Goal: Information Seeking & Learning: Learn about a topic

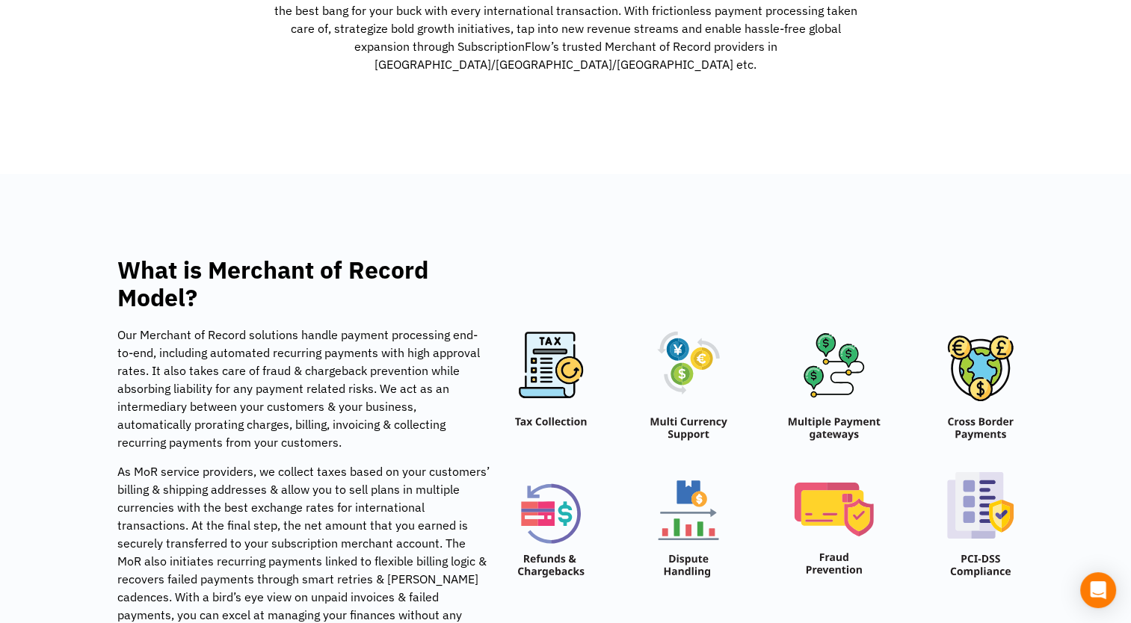
scroll to position [822, 0]
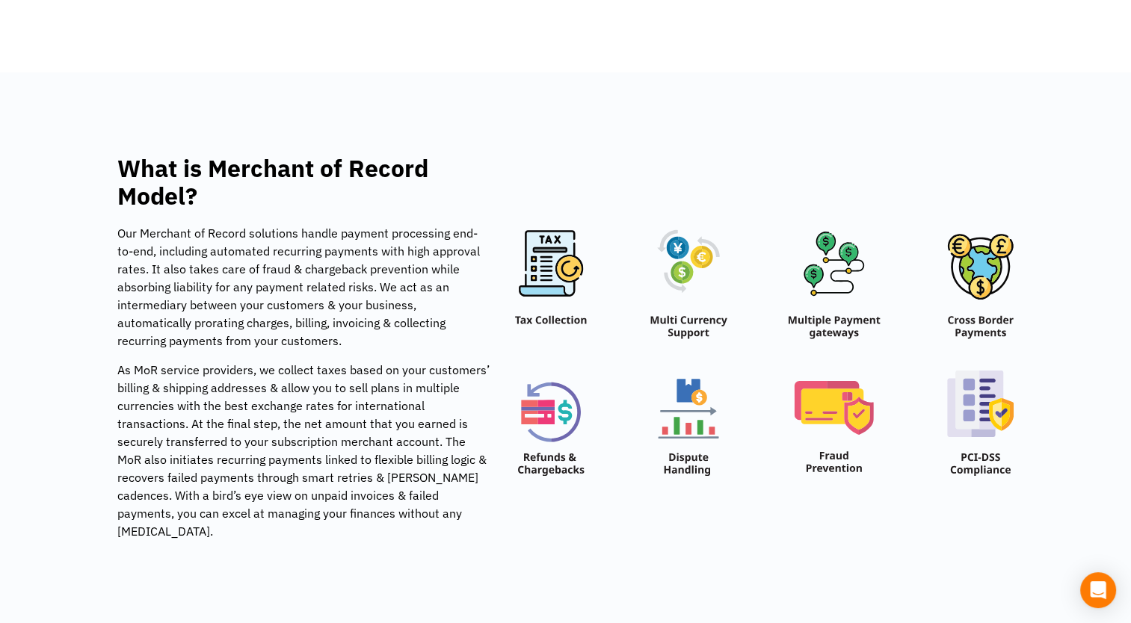
drag, startPoint x: 1064, startPoint y: 306, endPoint x: 1058, endPoint y: 315, distance: 10.8
click at [1064, 306] on section "What is Merchant of Record Model? Our Merchant of Record solutions handle payme…" at bounding box center [565, 353] width 1116 height 396
click at [853, 395] on img at bounding box center [764, 352] width 499 height 247
click at [1068, 425] on section "What is Merchant of Record Model? Our Merchant of Record solutions handle payme…" at bounding box center [565, 353] width 1116 height 396
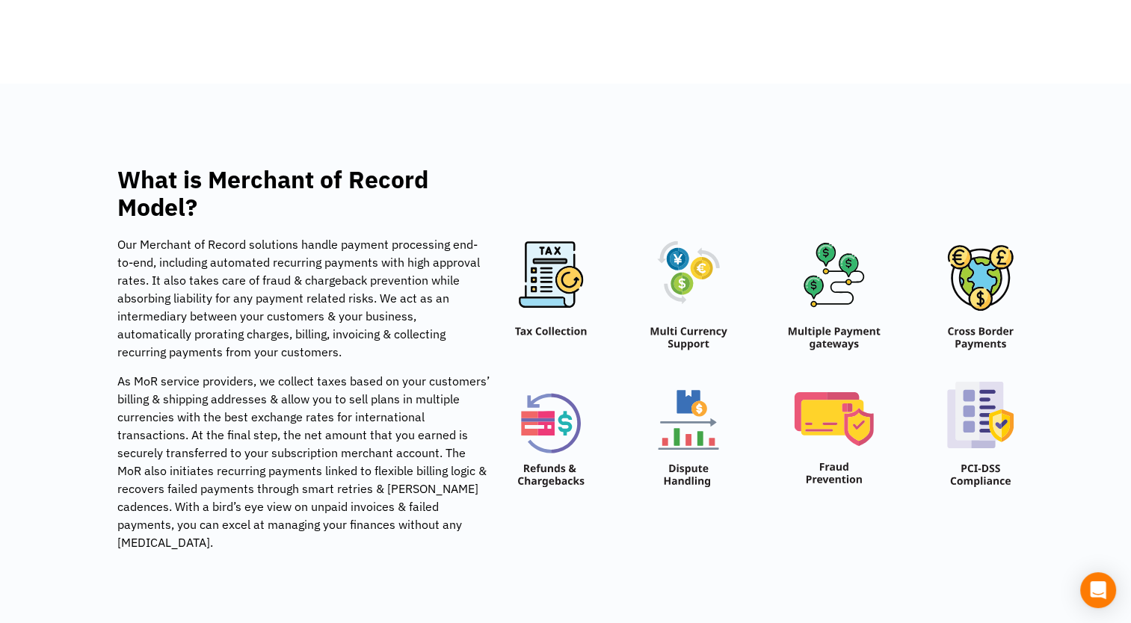
scroll to position [0, 0]
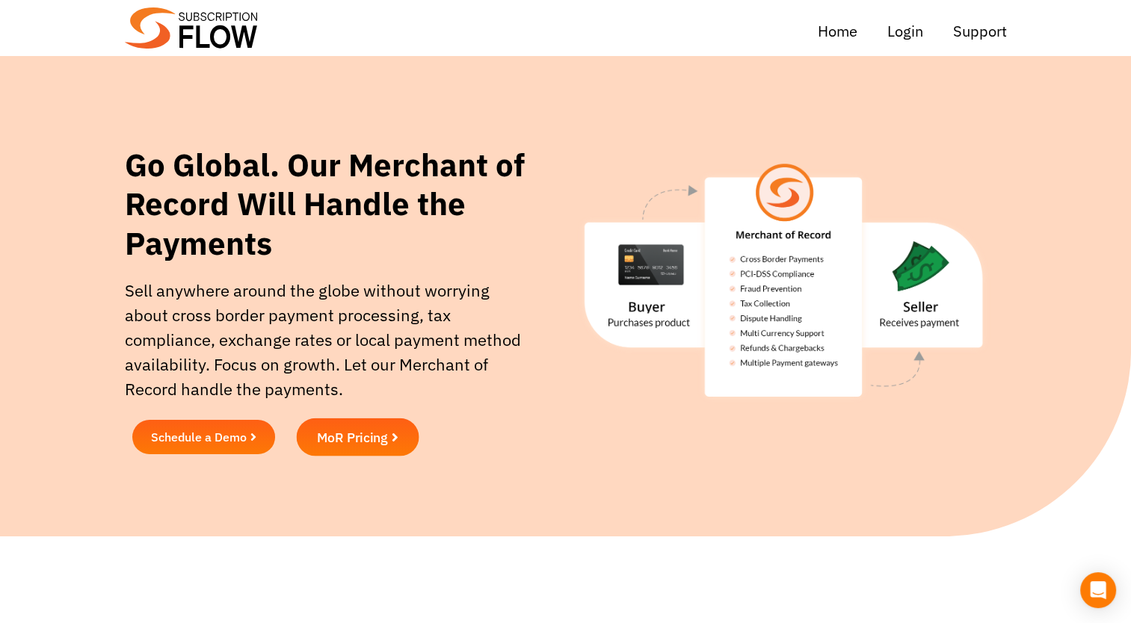
click at [386, 433] on span "MoR Pricing" at bounding box center [352, 437] width 71 height 13
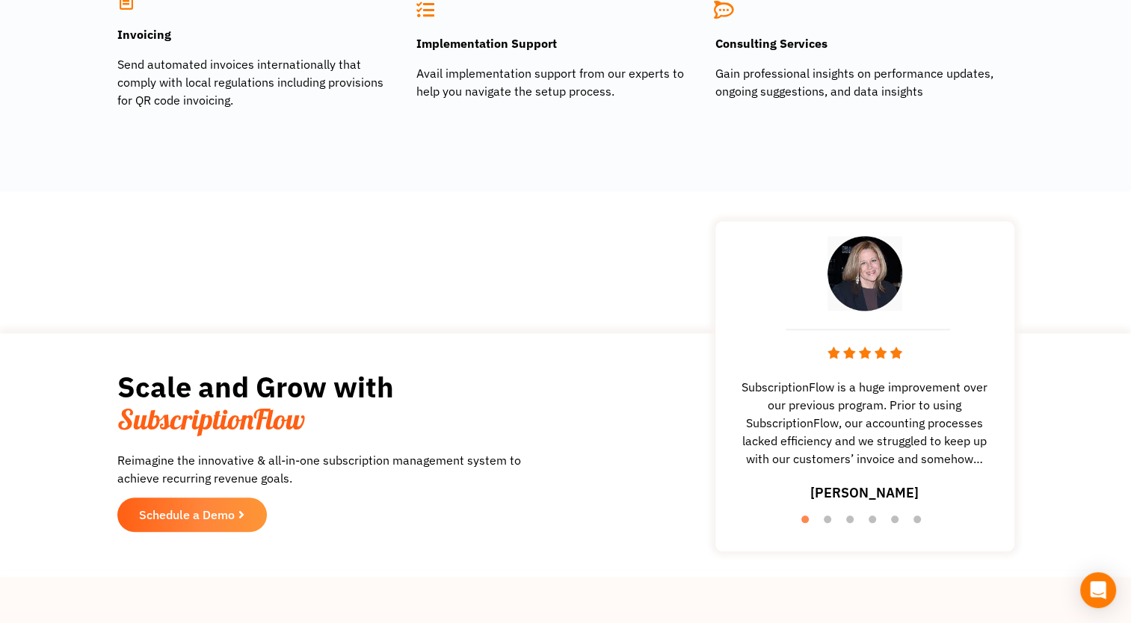
scroll to position [1495, 0]
